Goal: Information Seeking & Learning: Check status

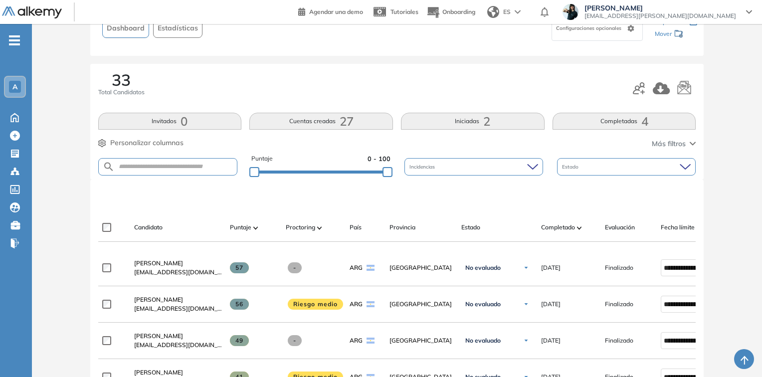
scroll to position [80, 0]
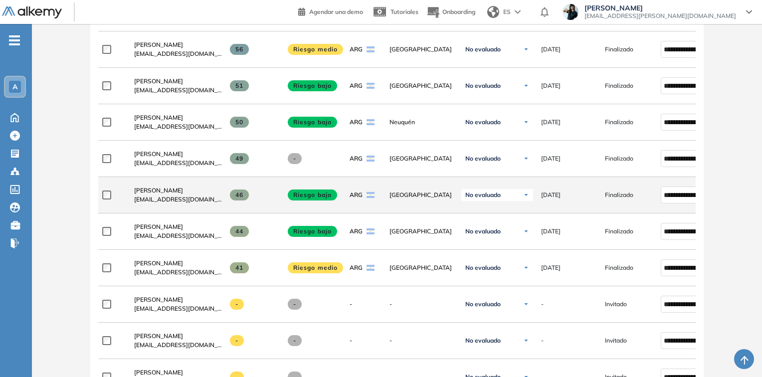
scroll to position [341, 0]
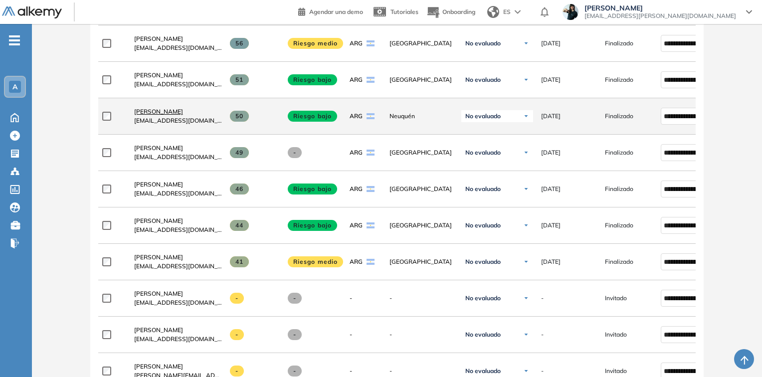
click at [146, 115] on span "Emilia Lucero" at bounding box center [158, 111] width 49 height 7
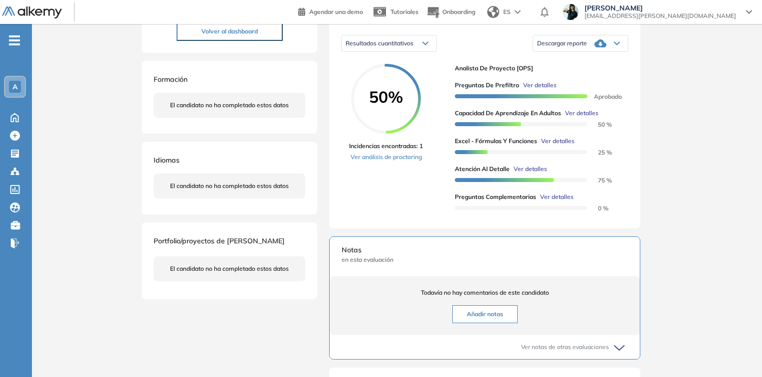
scroll to position [120, 0]
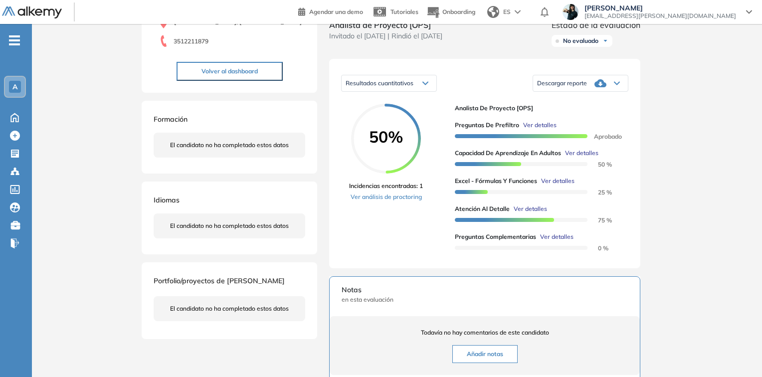
click at [531, 130] on span "Ver detalles" at bounding box center [539, 125] width 33 height 9
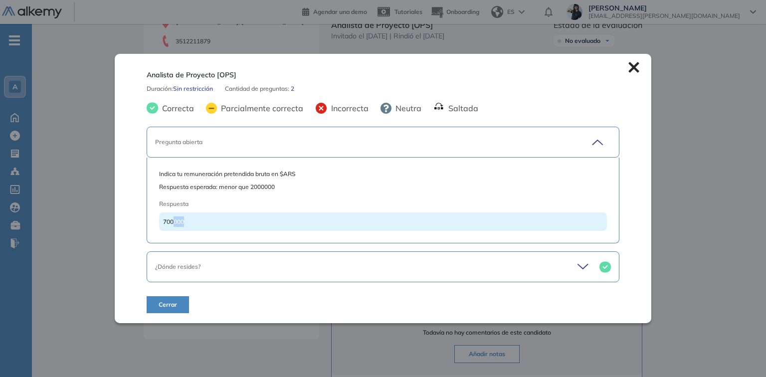
drag, startPoint x: 172, startPoint y: 220, endPoint x: 317, endPoint y: 199, distance: 146.6
click at [215, 221] on div "700000" at bounding box center [382, 221] width 447 height 18
click at [632, 66] on icon at bounding box center [633, 67] width 10 height 10
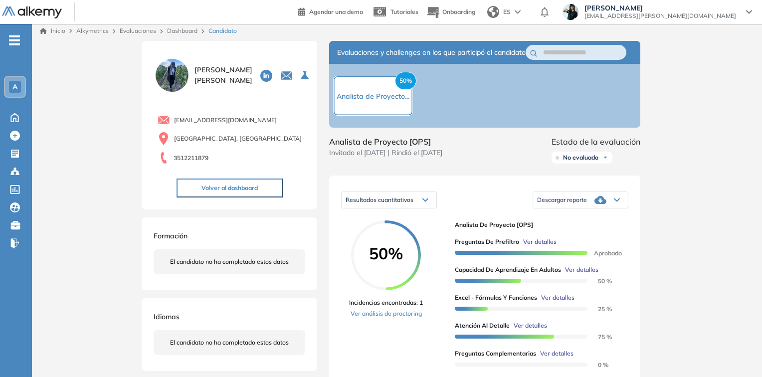
scroll to position [0, 0]
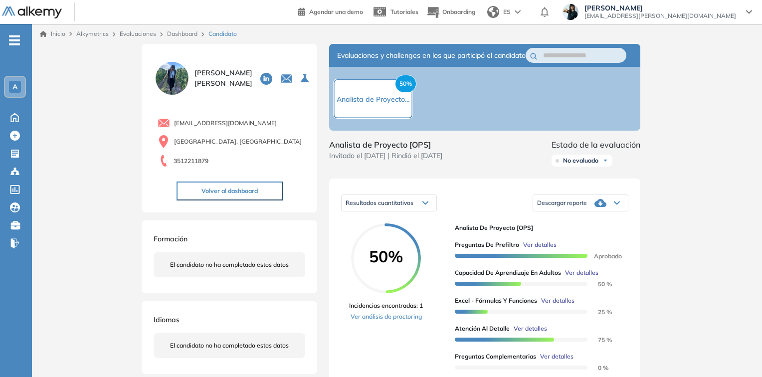
click at [187, 33] on link "Dashboard" at bounding box center [182, 33] width 30 height 7
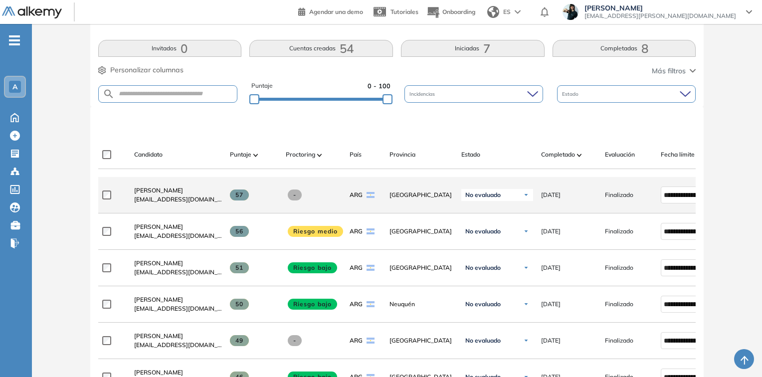
scroll to position [160, 0]
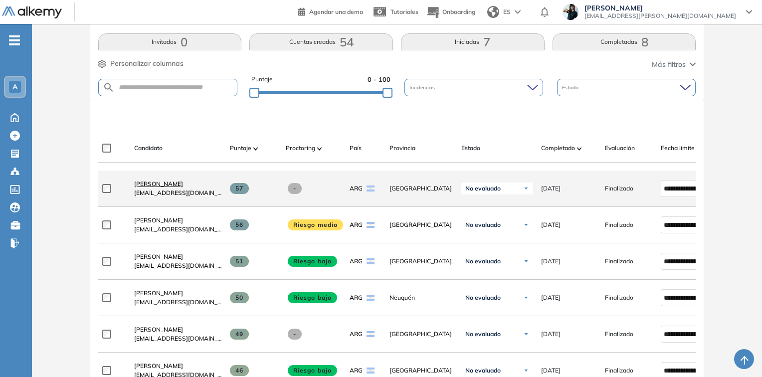
click at [183, 186] on span "[PERSON_NAME]" at bounding box center [158, 183] width 49 height 7
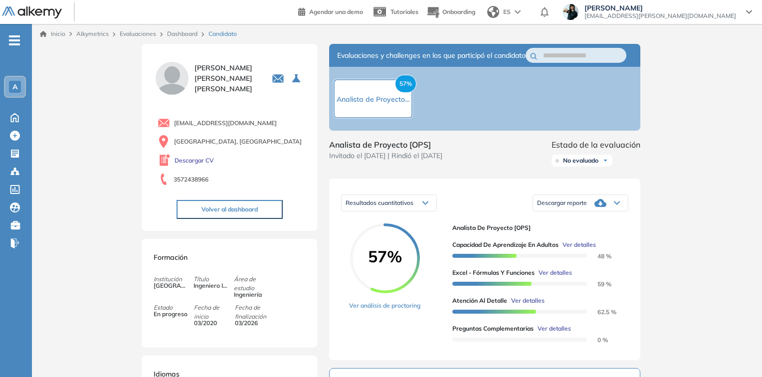
click at [574, 249] on span "Ver detalles" at bounding box center [578, 244] width 33 height 9
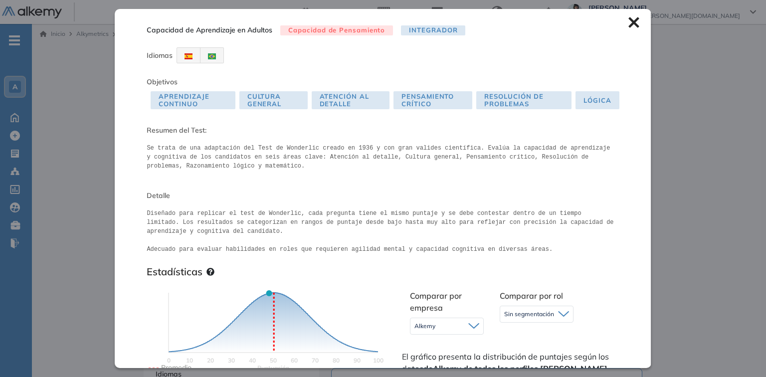
click at [631, 22] on icon at bounding box center [633, 22] width 11 height 11
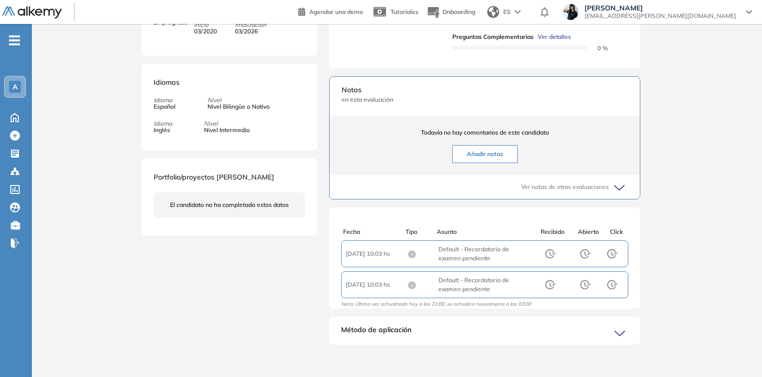
scroll to position [304, 0]
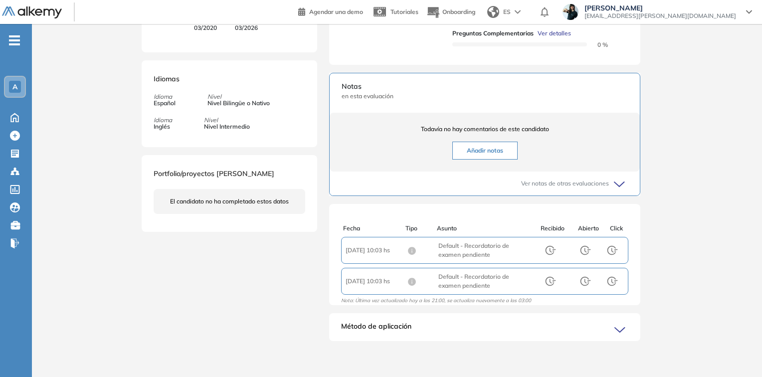
click at [589, 325] on div "Método de aplicación" at bounding box center [484, 331] width 311 height 20
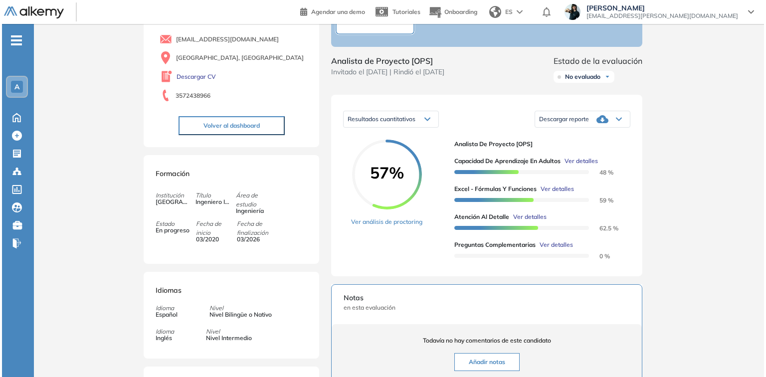
scroll to position [0, 0]
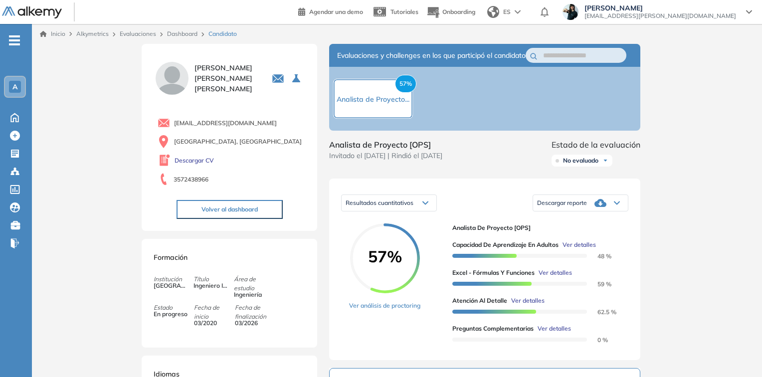
click at [174, 35] on link "Dashboard" at bounding box center [182, 33] width 30 height 7
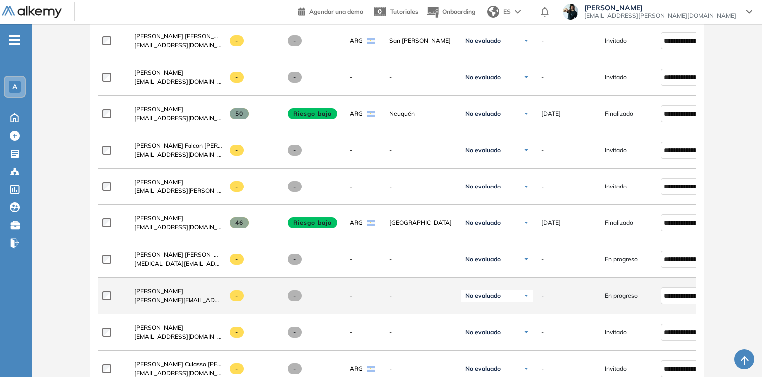
scroll to position [877, 0]
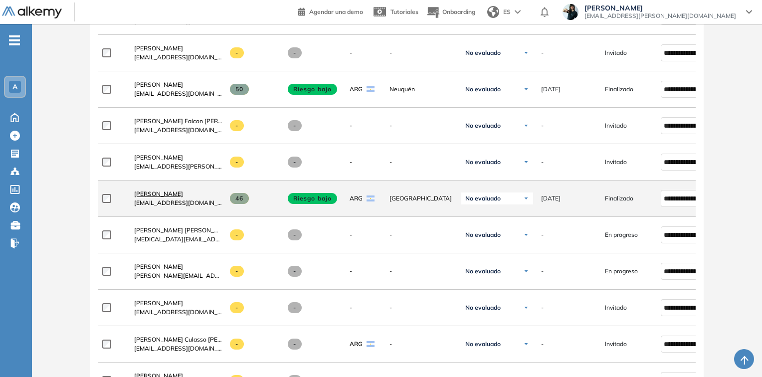
click at [167, 197] on span "Georgina Morales" at bounding box center [158, 193] width 49 height 7
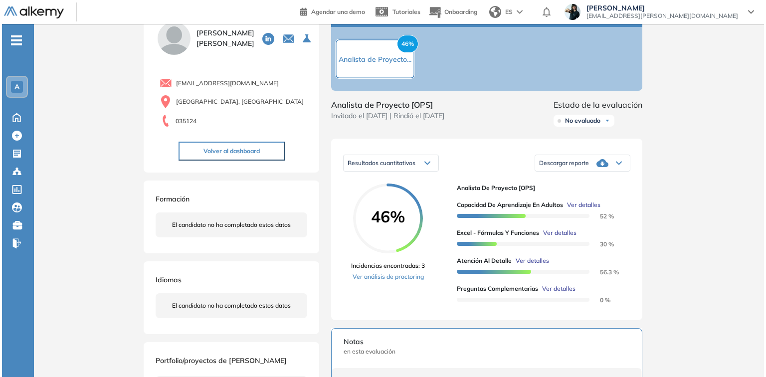
scroll to position [80, 0]
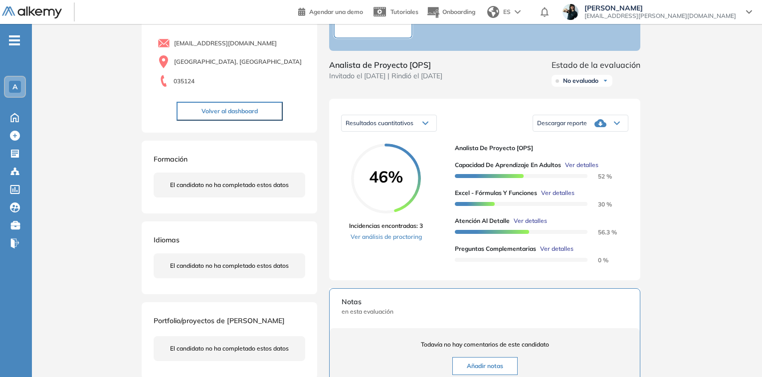
click at [548, 253] on span "Ver detalles" at bounding box center [556, 248] width 33 height 9
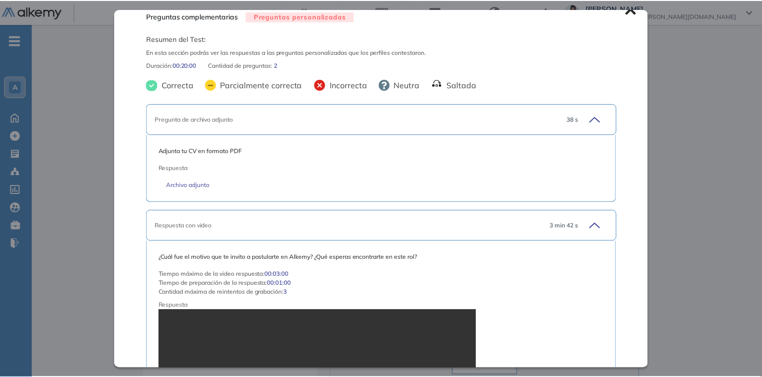
scroll to position [0, 0]
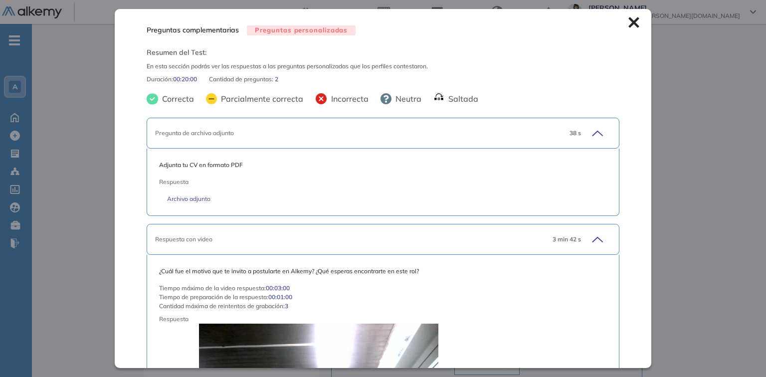
click at [628, 22] on icon at bounding box center [633, 22] width 10 height 10
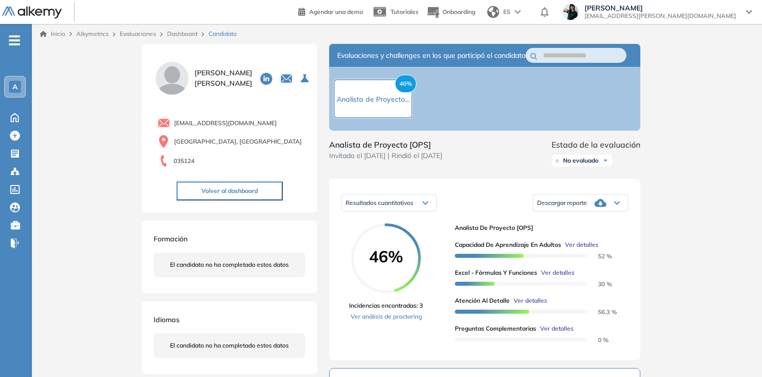
click at [165, 33] on div "Dashboard" at bounding box center [183, 33] width 41 height 9
click at [174, 33] on link "Dashboard" at bounding box center [182, 33] width 30 height 7
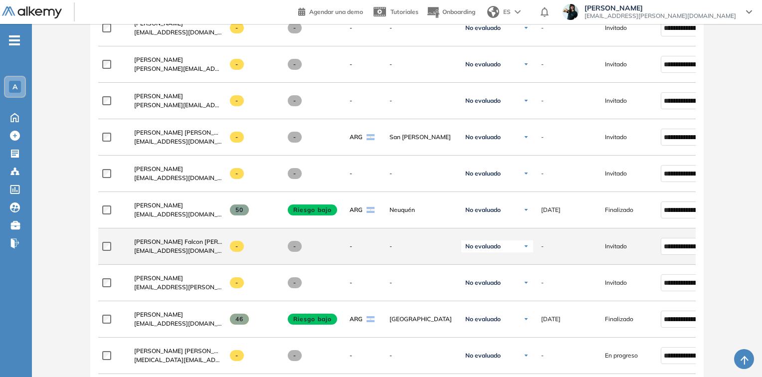
scroll to position [758, 0]
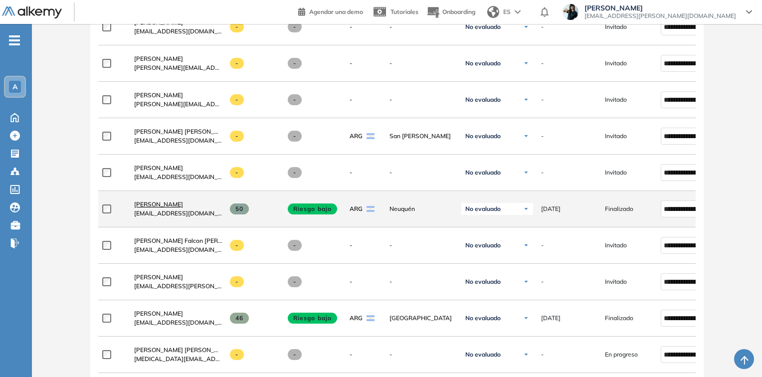
click at [163, 207] on span "Emilia Lucero" at bounding box center [158, 203] width 49 height 7
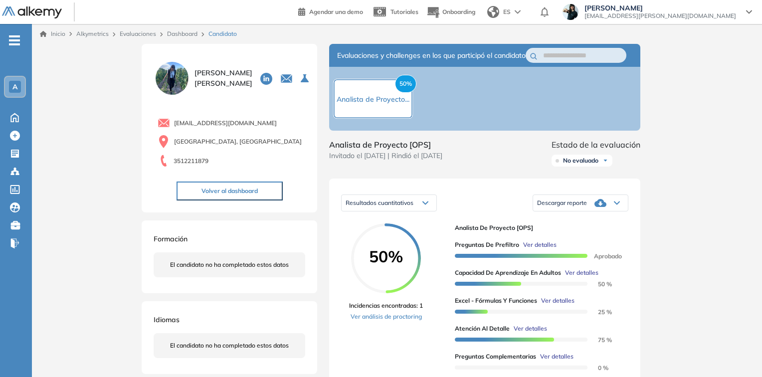
click at [172, 34] on link "Dashboard" at bounding box center [182, 33] width 30 height 7
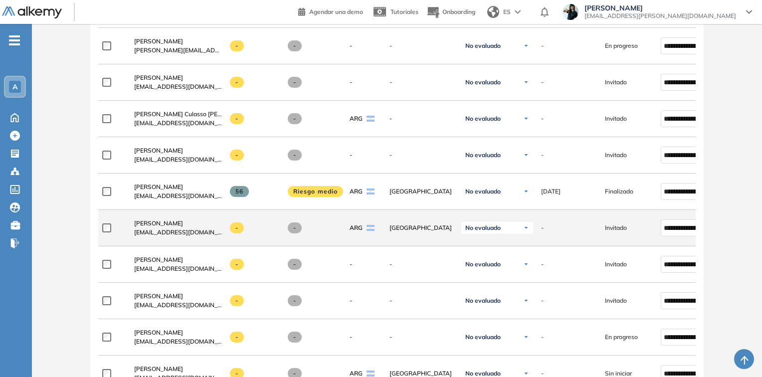
scroll to position [1117, 0]
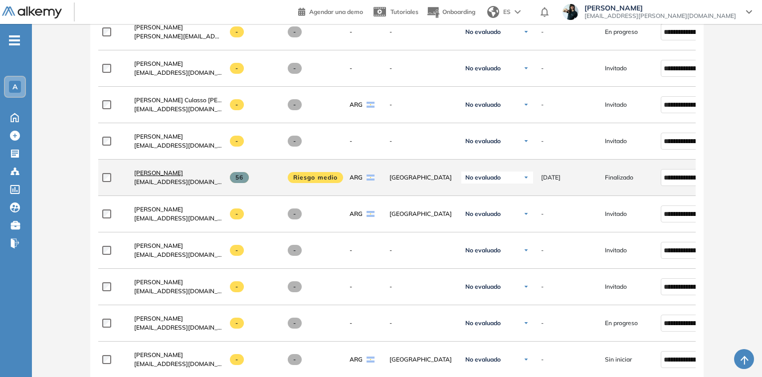
click at [183, 174] on span "[PERSON_NAME]" at bounding box center [158, 172] width 49 height 7
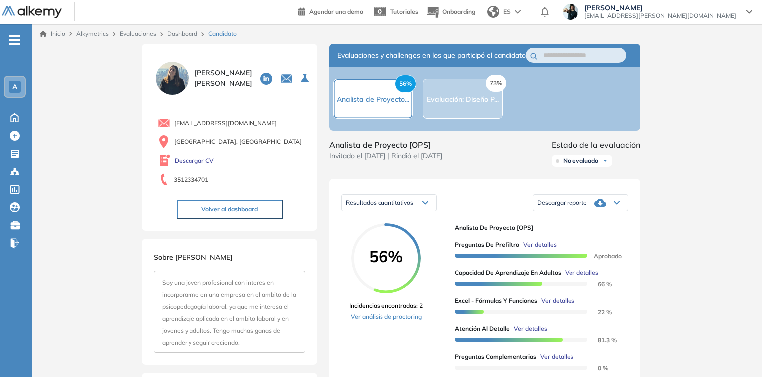
click at [543, 249] on span "Ver detalles" at bounding box center [539, 244] width 33 height 9
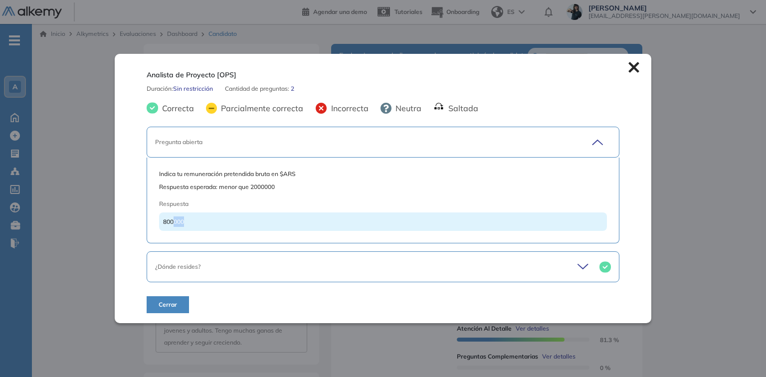
drag, startPoint x: 174, startPoint y: 224, endPoint x: 217, endPoint y: 223, distance: 43.4
click at [217, 223] on div "800000" at bounding box center [382, 221] width 447 height 18
click at [632, 62] on icon at bounding box center [633, 67] width 11 height 11
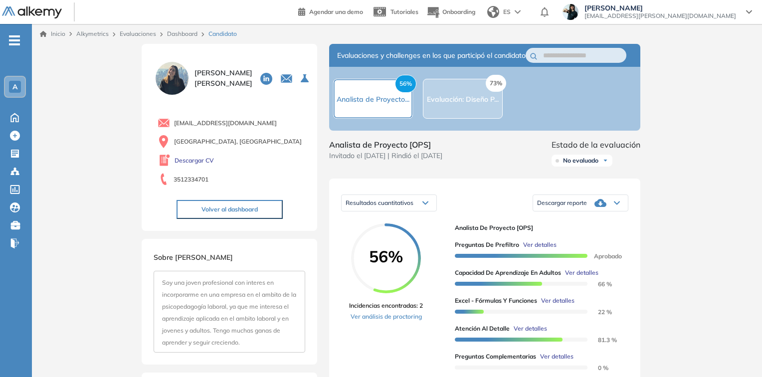
click at [183, 32] on link "Dashboard" at bounding box center [182, 33] width 30 height 7
